Goal: Information Seeking & Learning: Compare options

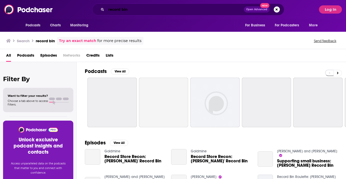
click at [124, 11] on input "record bin" at bounding box center [175, 9] width 138 height 8
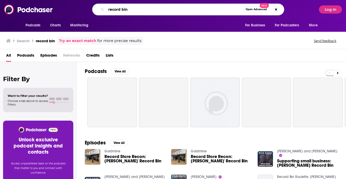
drag, startPoint x: 131, startPoint y: 8, endPoint x: 80, endPoint y: 8, distance: 50.3
click at [82, 8] on div "record bin Open Advanced New" at bounding box center [188, 10] width 257 height 12
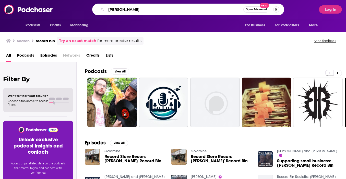
type input "[PERSON_NAME]"
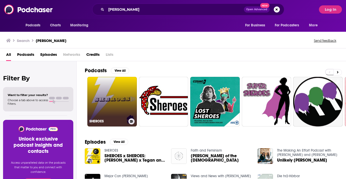
click at [110, 94] on link "SHEROES" at bounding box center [112, 102] width 50 height 50
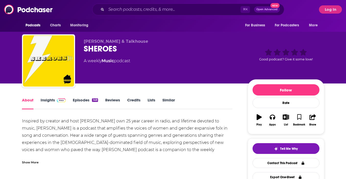
click at [170, 98] on link "Similar" at bounding box center [169, 103] width 13 height 12
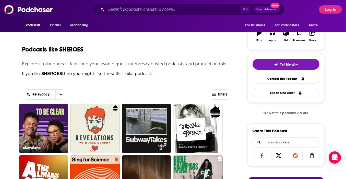
scroll to position [125, 0]
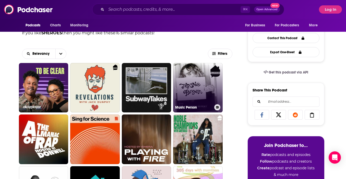
click at [189, 73] on link "Music Person" at bounding box center [198, 88] width 50 height 50
type input "[URL][DOMAIN_NAME]"
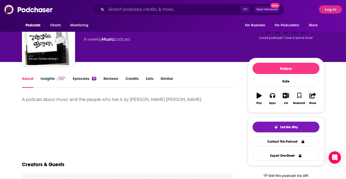
scroll to position [26, 0]
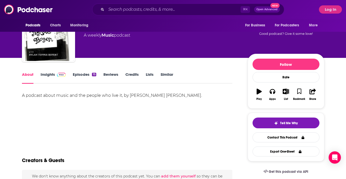
click at [51, 74] on link "Insights" at bounding box center [53, 78] width 25 height 12
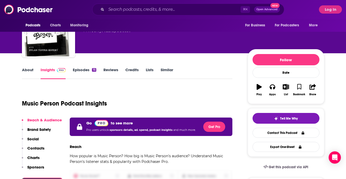
scroll to position [72, 0]
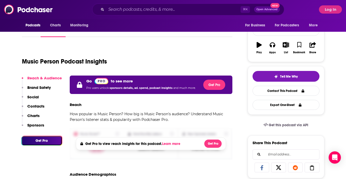
click at [335, 4] on div "Podcasts Charts Monitoring ⌘ K Open Advanced New For Business For Podcasters Mo…" at bounding box center [173, 9] width 346 height 19
click at [335, 8] on button "Log In" at bounding box center [330, 9] width 23 height 8
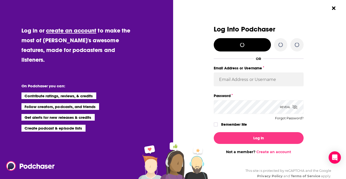
scroll to position [0, 0]
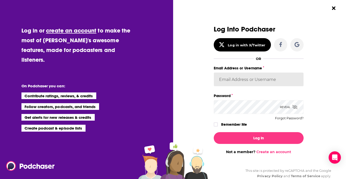
type input "[EMAIL_ADDRESS][DOMAIN_NAME]"
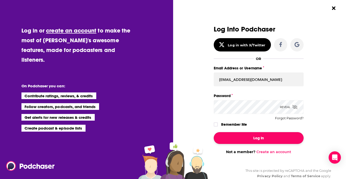
click at [247, 140] on button "Log In" at bounding box center [259, 138] width 90 height 12
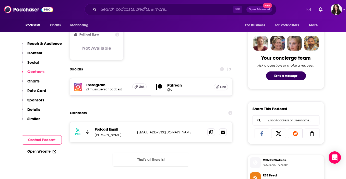
scroll to position [235, 0]
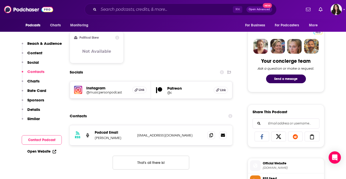
click at [97, 91] on h5 "@musicpersonpodcast" at bounding box center [107, 92] width 42 height 4
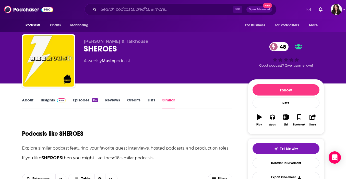
click at [80, 100] on link "Episodes 149" at bounding box center [85, 103] width 25 height 12
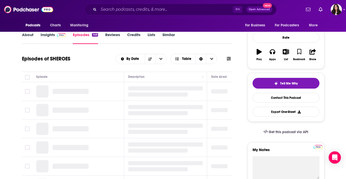
scroll to position [65, 0]
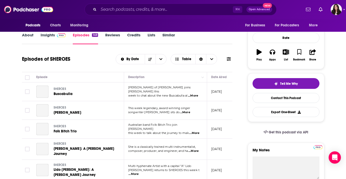
click at [165, 36] on link "Similar" at bounding box center [169, 38] width 13 height 12
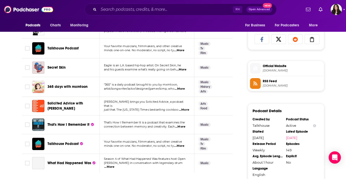
scroll to position [334, 0]
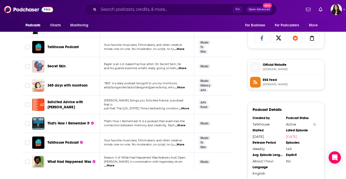
click at [66, 122] on span "That's How I Remember It" at bounding box center [69, 123] width 42 height 4
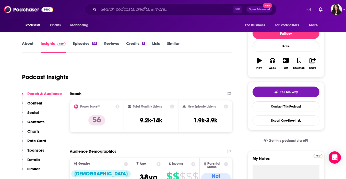
scroll to position [54, 0]
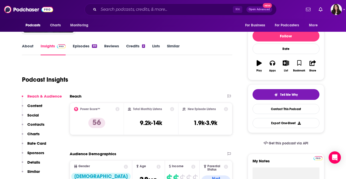
click at [93, 45] on div "89" at bounding box center [94, 46] width 5 height 4
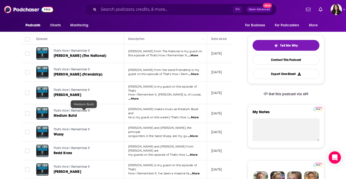
scroll to position [104, 0]
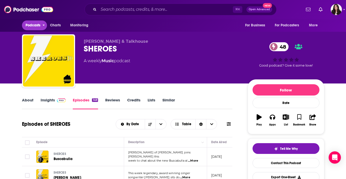
click at [35, 22] on span "Podcasts" at bounding box center [33, 25] width 15 height 7
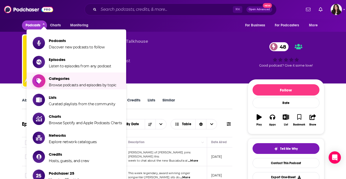
click at [65, 83] on span "Browse podcasts and episodes by topic" at bounding box center [83, 85] width 68 height 5
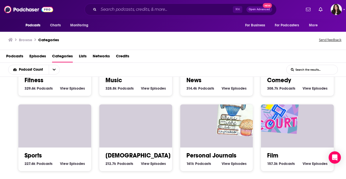
scroll to position [236, 0]
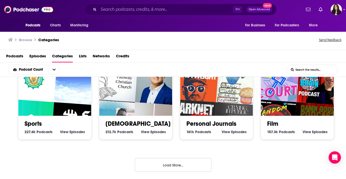
click at [150, 160] on button "Load More..." at bounding box center [173, 165] width 77 height 14
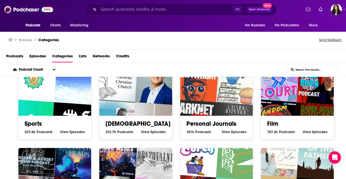
click at [306, 73] on input "List Search Input" at bounding box center [312, 69] width 51 height 9
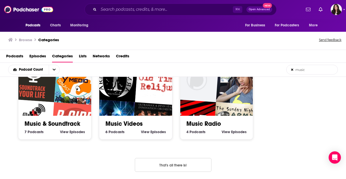
type input "music"
click at [293, 70] on icon at bounding box center [292, 69] width 2 height 2
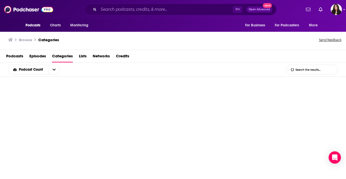
scroll to position [0, 0]
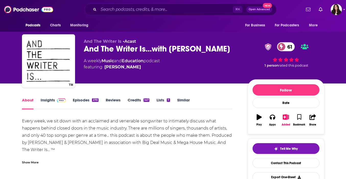
click at [183, 100] on link "Similar" at bounding box center [183, 103] width 13 height 12
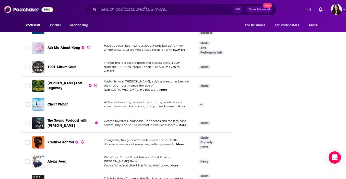
scroll to position [1854, 0]
